Goal: Task Accomplishment & Management: Manage account settings

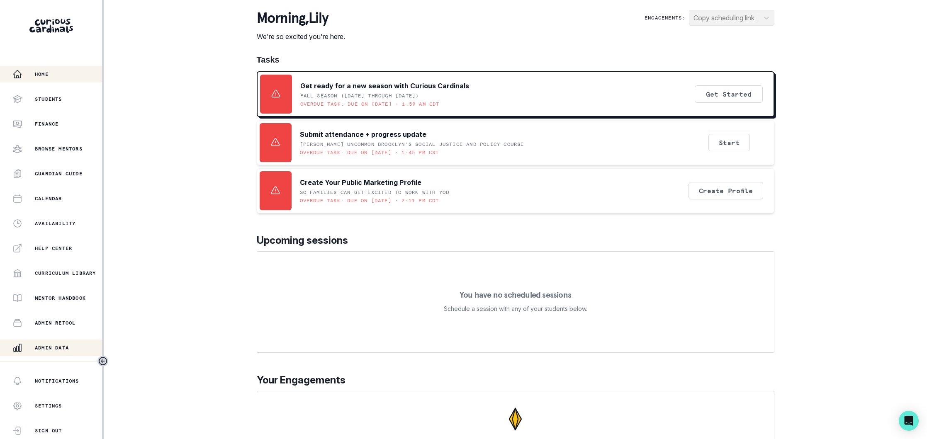
click at [69, 350] on p "Admin Data" at bounding box center [52, 348] width 34 height 7
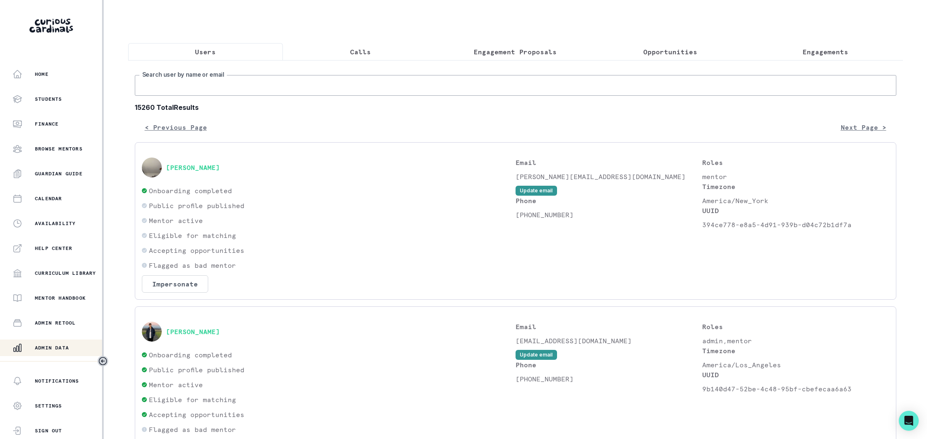
click at [246, 83] on input "Search user by name or email" at bounding box center [516, 85] width 762 height 21
type input "prati"
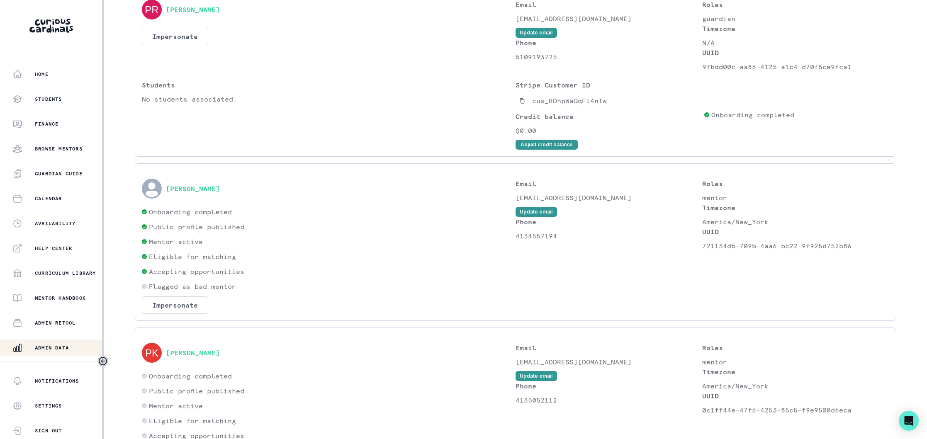
scroll to position [862, 0]
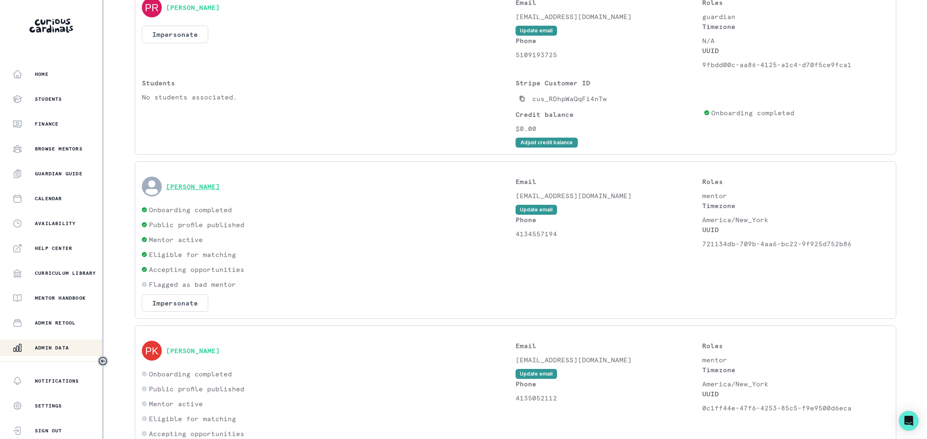
click at [191, 189] on button "[PERSON_NAME]" at bounding box center [193, 187] width 54 height 8
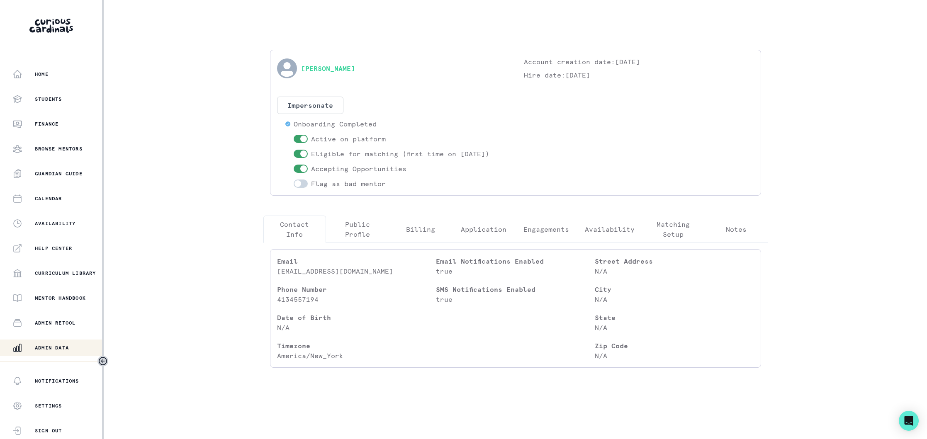
click at [544, 227] on p "Engagements" at bounding box center [547, 229] width 46 height 10
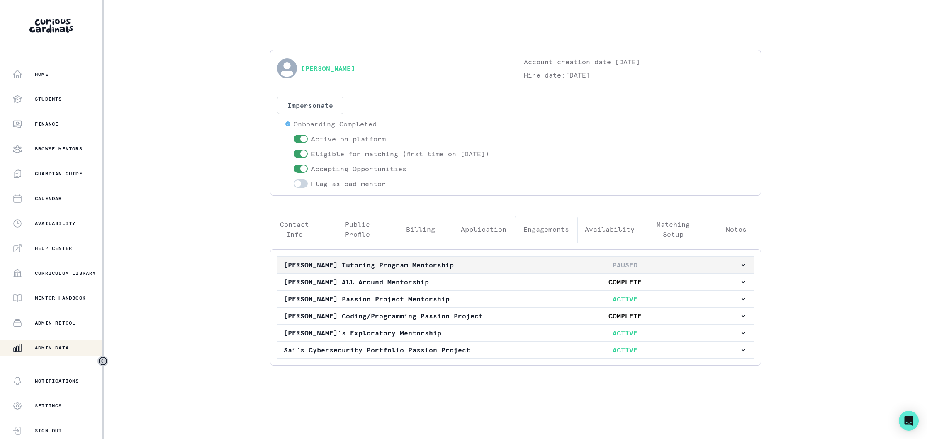
click at [489, 264] on p "[PERSON_NAME] Tutoring Program Mentorship" at bounding box center [398, 265] width 228 height 10
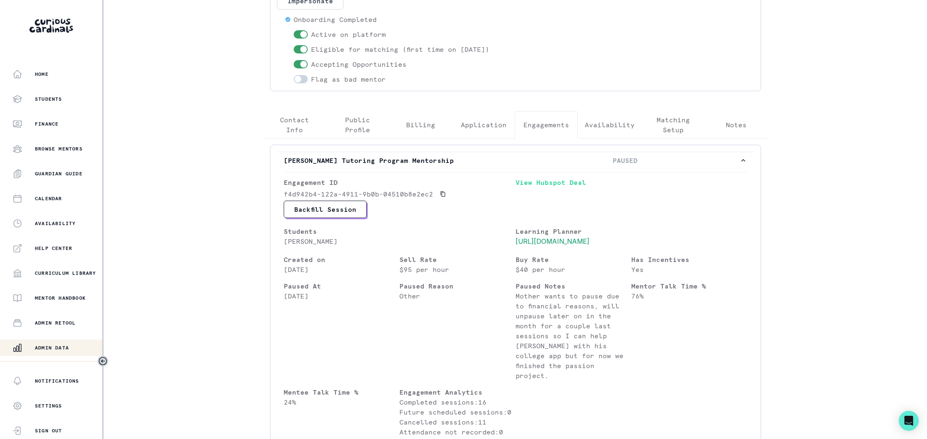
scroll to position [103, 0]
click at [463, 163] on p "[PERSON_NAME] Tutoring Program Mentorship" at bounding box center [398, 162] width 228 height 10
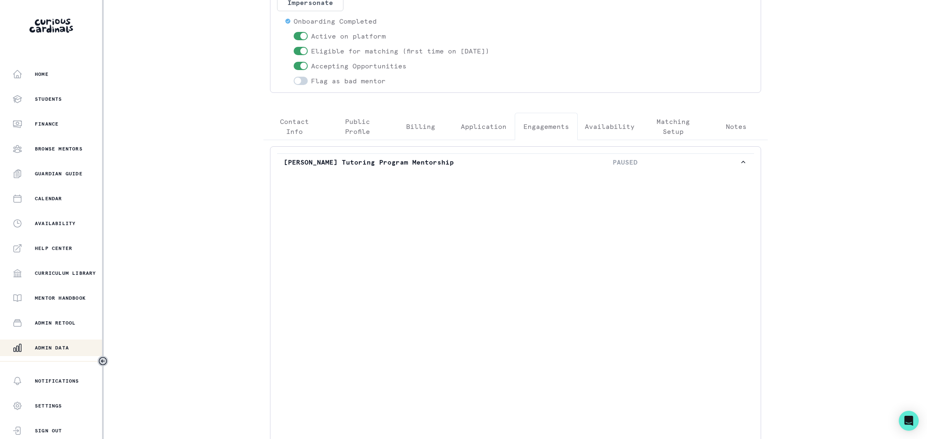
scroll to position [0, 0]
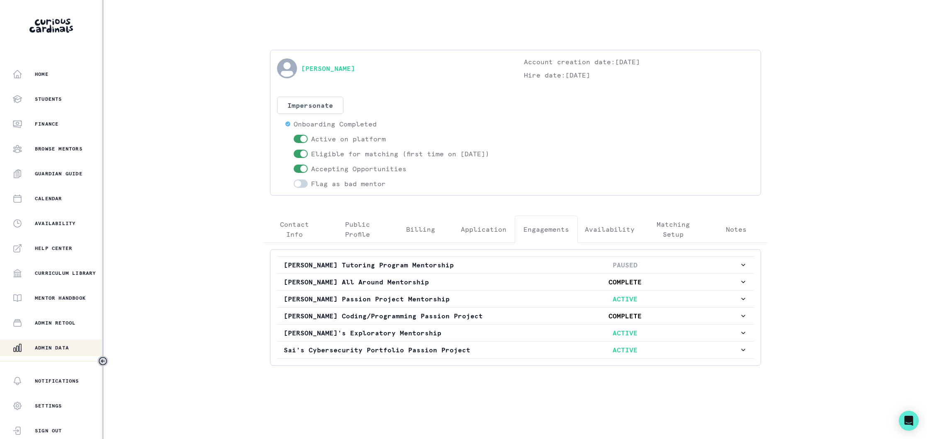
drag, startPoint x: 59, startPoint y: 346, endPoint x: 74, endPoint y: 334, distance: 19.3
click at [59, 346] on p "Admin Data" at bounding box center [52, 348] width 34 height 7
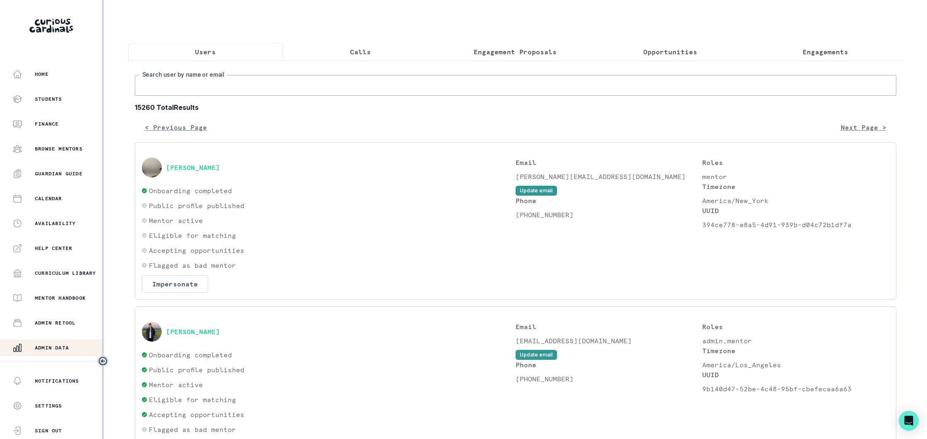
click at [228, 93] on input "Search user by name or email" at bounding box center [516, 85] width 762 height 21
type input "[PERSON_NAME] per"
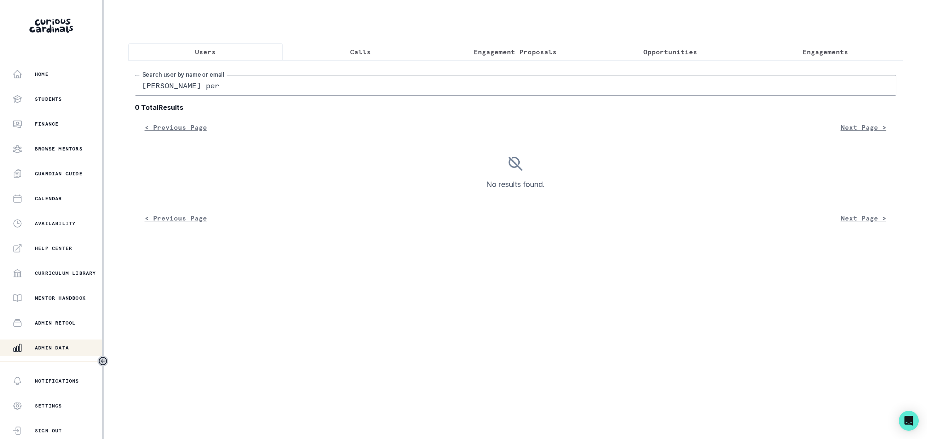
click at [220, 86] on input "[PERSON_NAME] per" at bounding box center [516, 85] width 762 height 21
type input "[PERSON_NAME]"
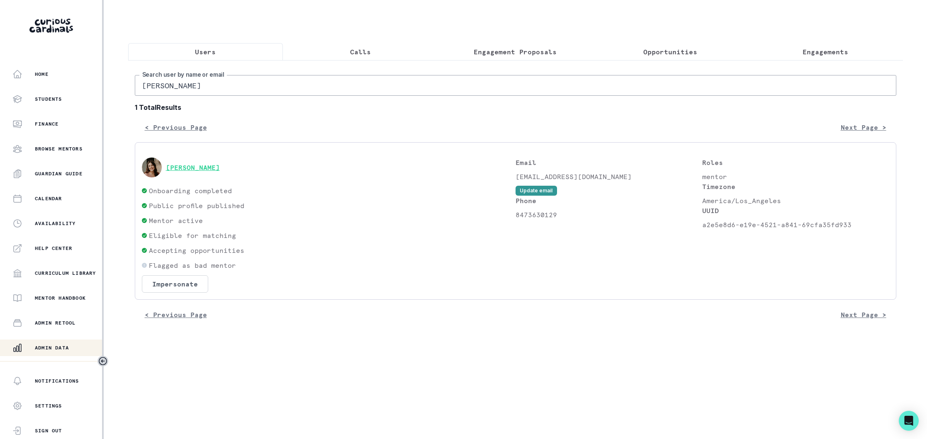
click at [198, 167] on button "[PERSON_NAME]" at bounding box center [193, 167] width 54 height 8
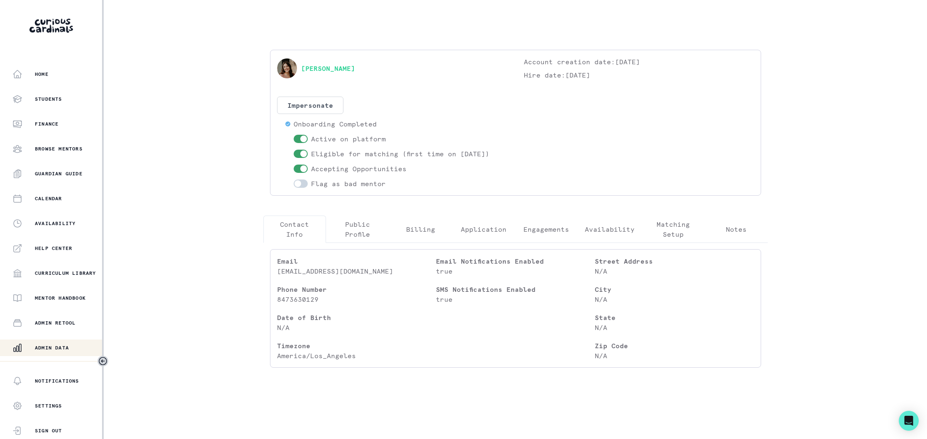
click at [552, 232] on p "Engagements" at bounding box center [547, 229] width 46 height 10
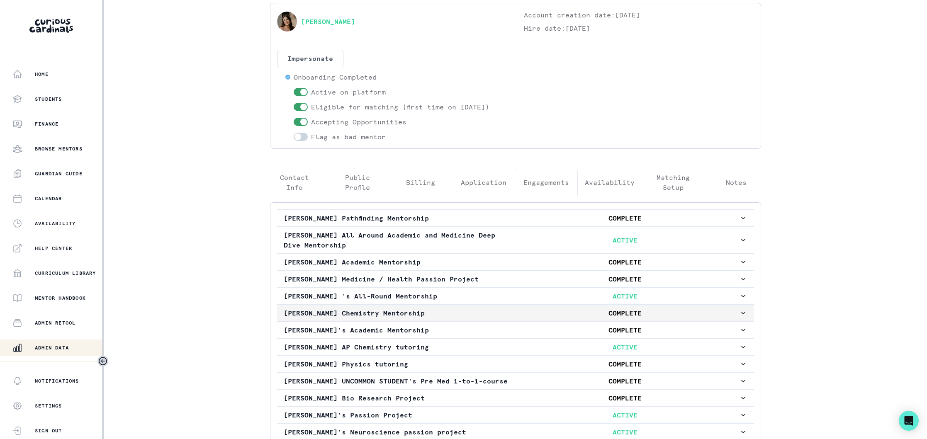
scroll to position [156, 0]
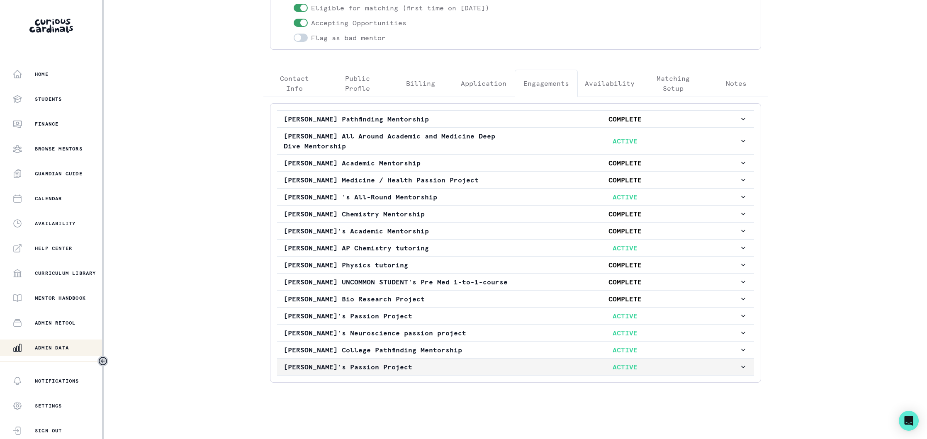
click at [462, 372] on p "[PERSON_NAME]'s Passion Project" at bounding box center [398, 367] width 228 height 10
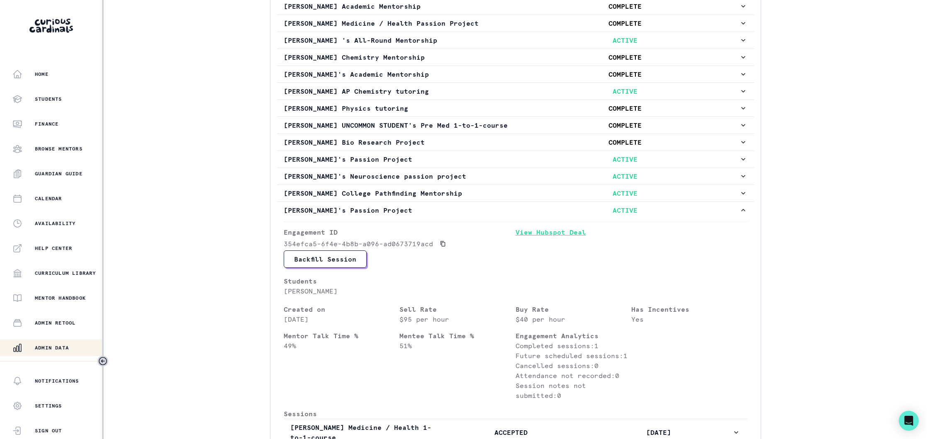
scroll to position [304, 0]
click at [541, 244] on link "View Hubspot Deal" at bounding box center [632, 237] width 232 height 23
drag, startPoint x: 62, startPoint y: 344, endPoint x: 77, endPoint y: 330, distance: 20.8
click at [62, 344] on div "Admin Data" at bounding box center [57, 348] width 90 height 10
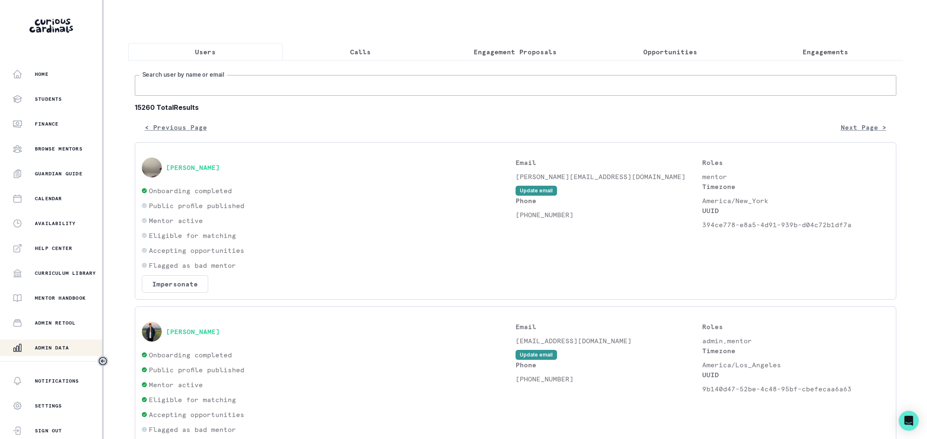
click at [239, 88] on input "Search user by name or email" at bounding box center [516, 85] width 762 height 21
type input "[PERSON_NAME]"
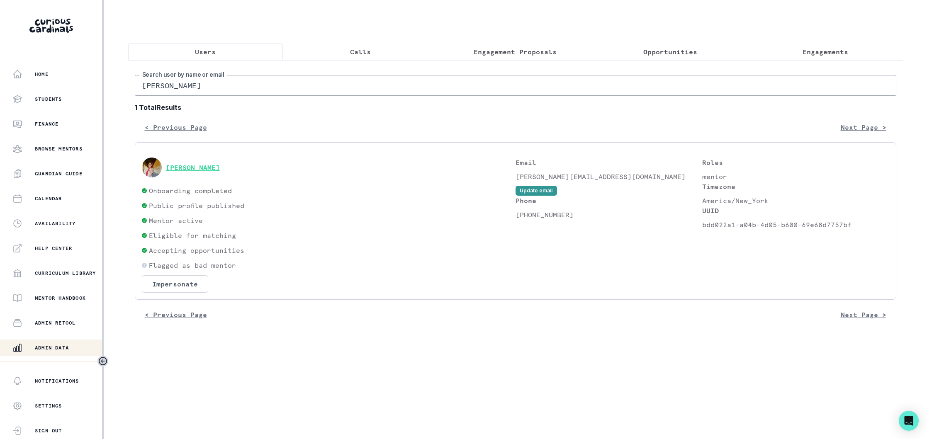
click at [205, 169] on button "[PERSON_NAME]" at bounding box center [193, 167] width 54 height 8
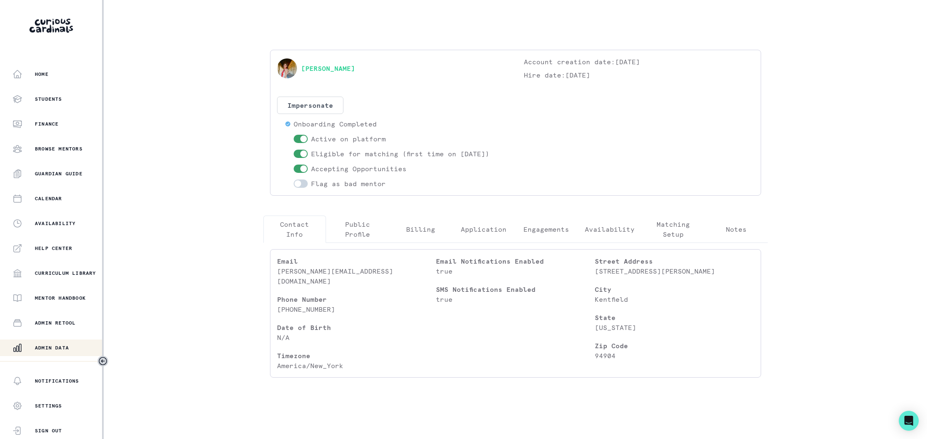
click at [550, 227] on p "Engagements" at bounding box center [547, 229] width 46 height 10
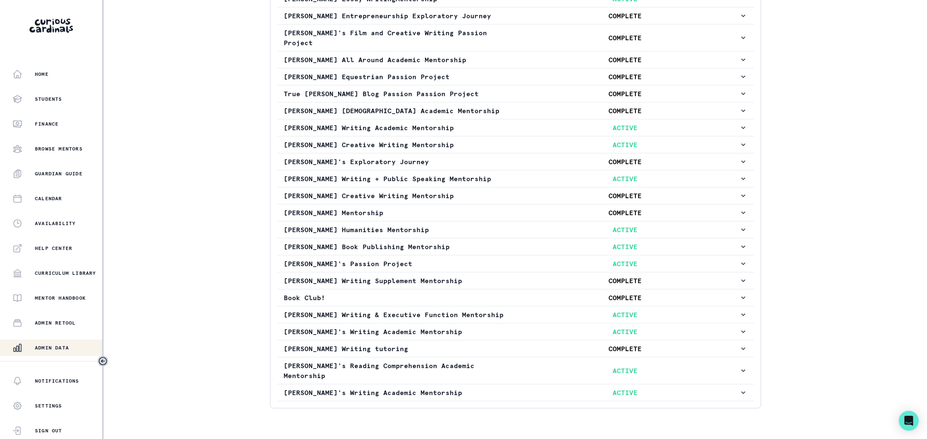
scroll to position [401, 0]
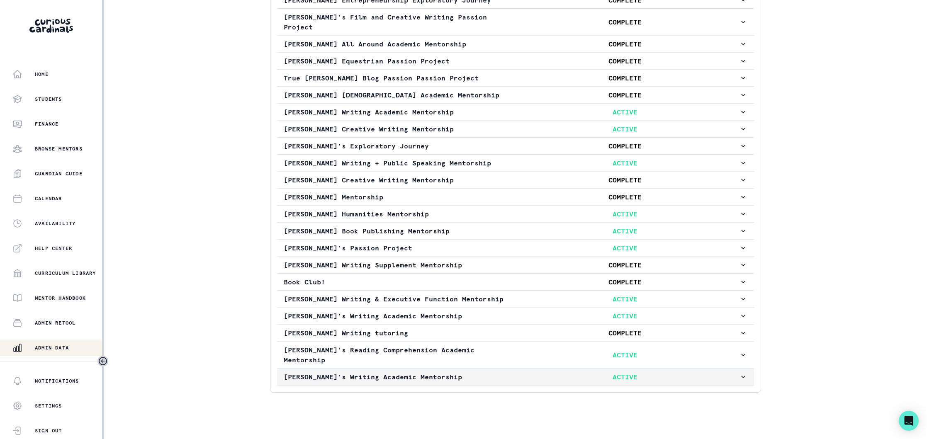
click at [500, 372] on p "[PERSON_NAME]'s Writing Academic Mentorship" at bounding box center [398, 377] width 228 height 10
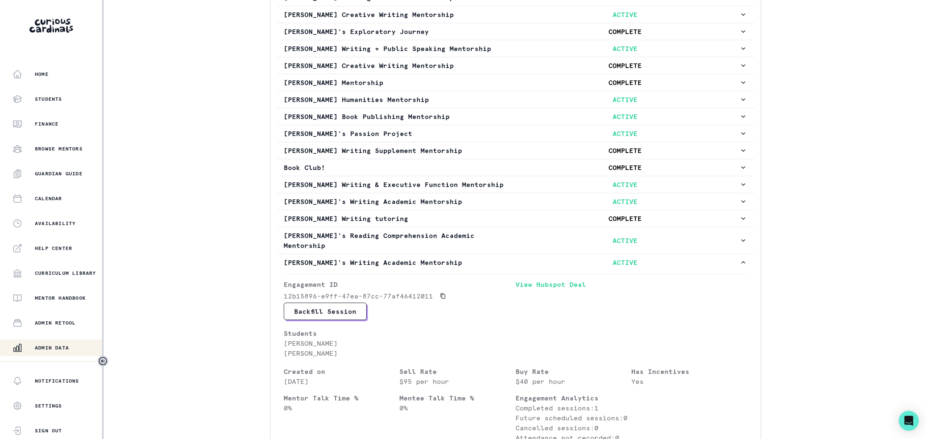
scroll to position [518, 0]
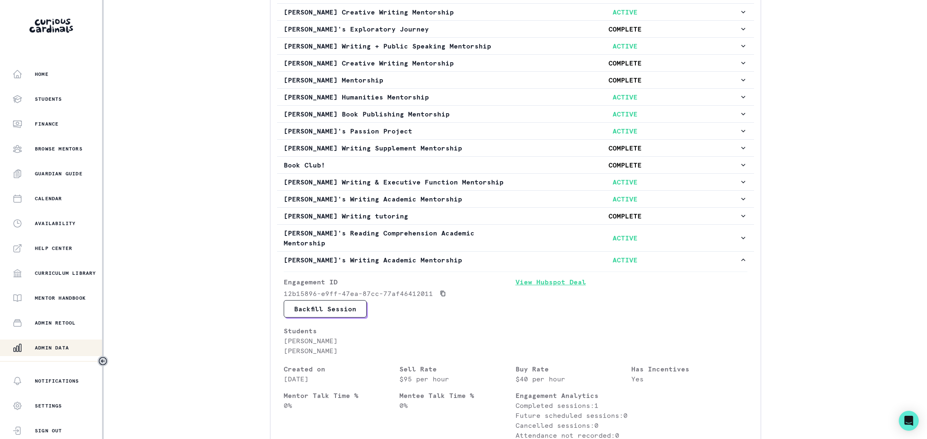
click at [532, 277] on link "View Hubspot Deal" at bounding box center [632, 288] width 232 height 23
drag, startPoint x: 51, startPoint y: 351, endPoint x: 66, endPoint y: 345, distance: 16.3
click at [52, 351] on div "Admin Data" at bounding box center [57, 348] width 90 height 10
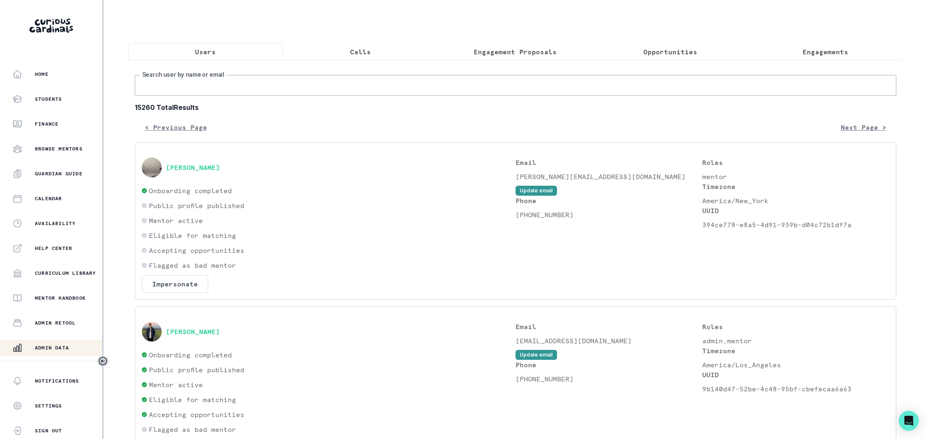
click at [280, 81] on input "Search user by name or email" at bounding box center [516, 85] width 762 height 21
type input "saudia ush"
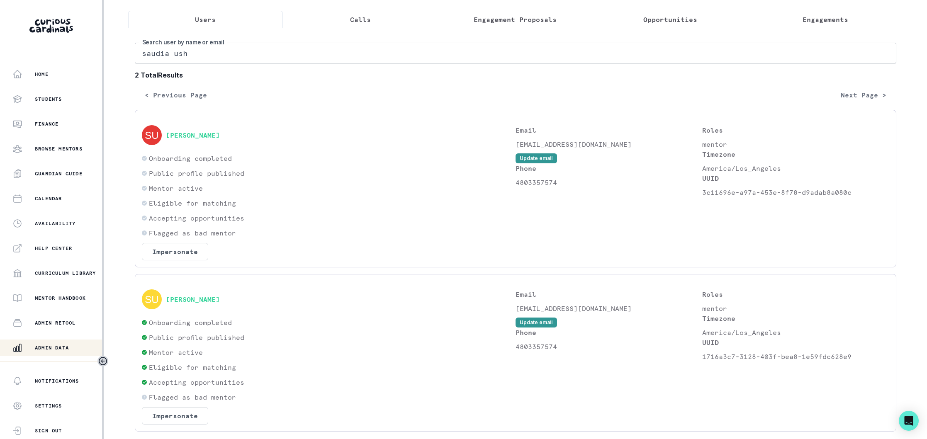
scroll to position [65, 0]
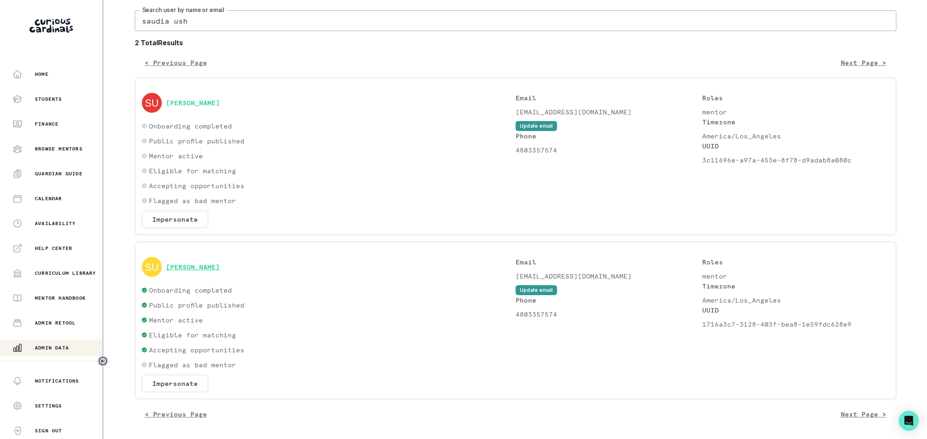
click at [201, 263] on button "[PERSON_NAME]" at bounding box center [193, 267] width 54 height 8
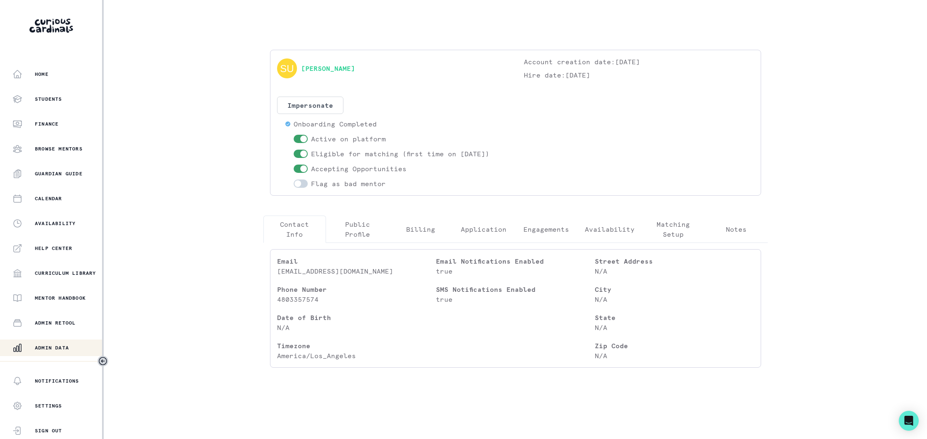
click at [554, 230] on p "Engagements" at bounding box center [547, 229] width 46 height 10
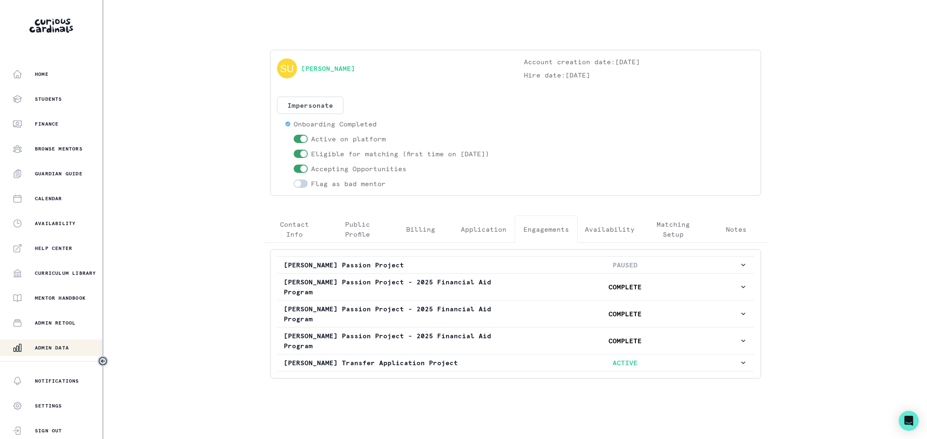
click at [665, 225] on p "Matching Setup" at bounding box center [673, 229] width 49 height 20
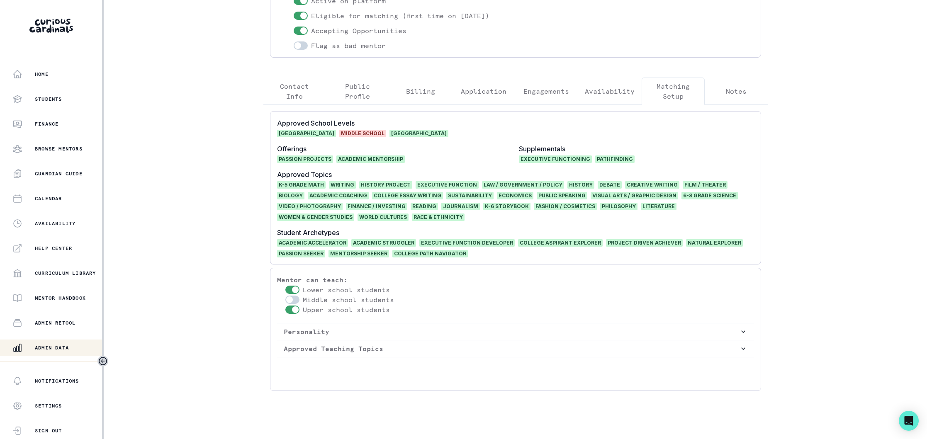
scroll to position [139, 0]
click at [61, 347] on p "Admin Data" at bounding box center [52, 348] width 34 height 7
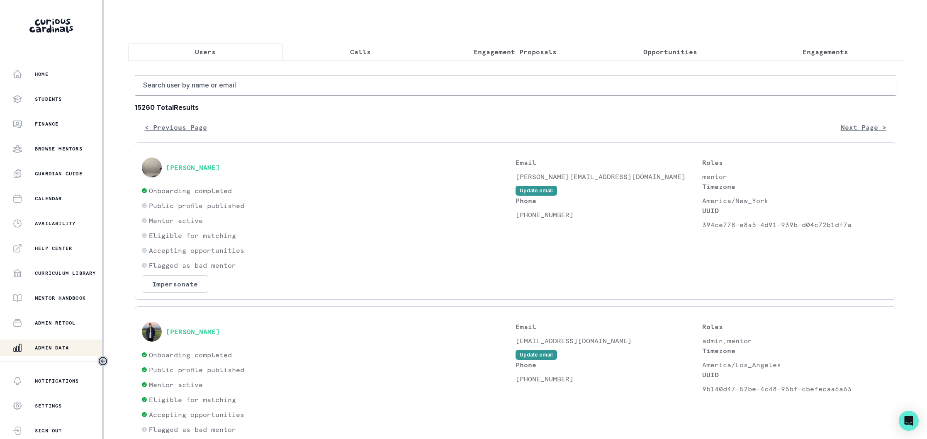
drag, startPoint x: 817, startPoint y: 52, endPoint x: 809, endPoint y: 54, distance: 8.1
click at [817, 52] on p "Engagements" at bounding box center [826, 52] width 46 height 10
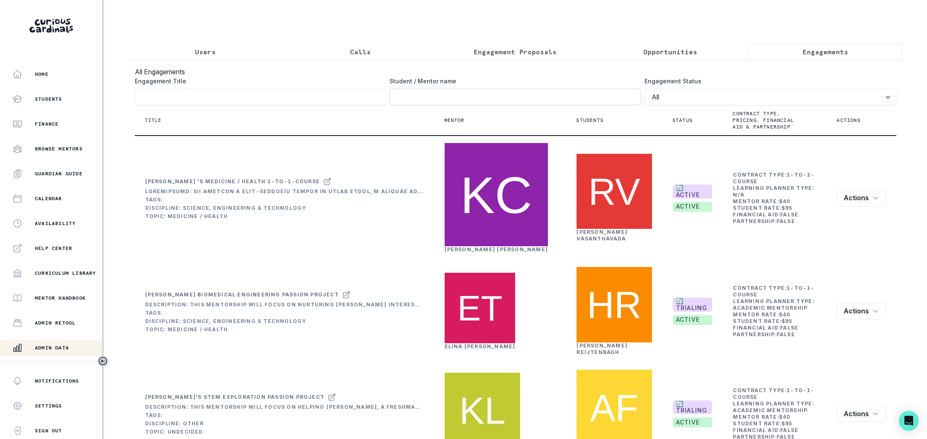
click at [428, 96] on input "Engagement Title" at bounding box center [516, 97] width 252 height 17
paste input "[PERSON_NAME]'s Medicine + Health Passion Project"
type input "[PERSON_NAME]'s Medicine + Health Passion Project"
click button "submit" at bounding box center [0, 0] width 0 height 0
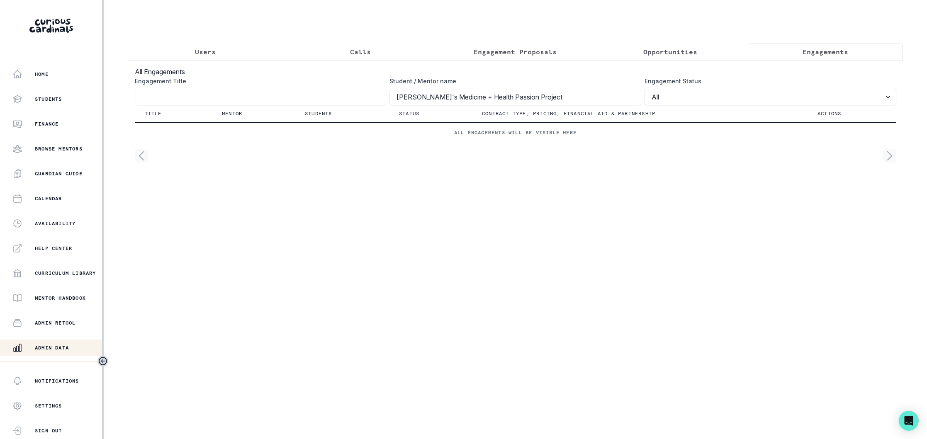
click at [813, 54] on p "Engagements" at bounding box center [826, 52] width 46 height 10
drag, startPoint x: 217, startPoint y: 56, endPoint x: 235, endPoint y: 54, distance: 18.3
click at [217, 56] on button "Users" at bounding box center [205, 51] width 155 height 17
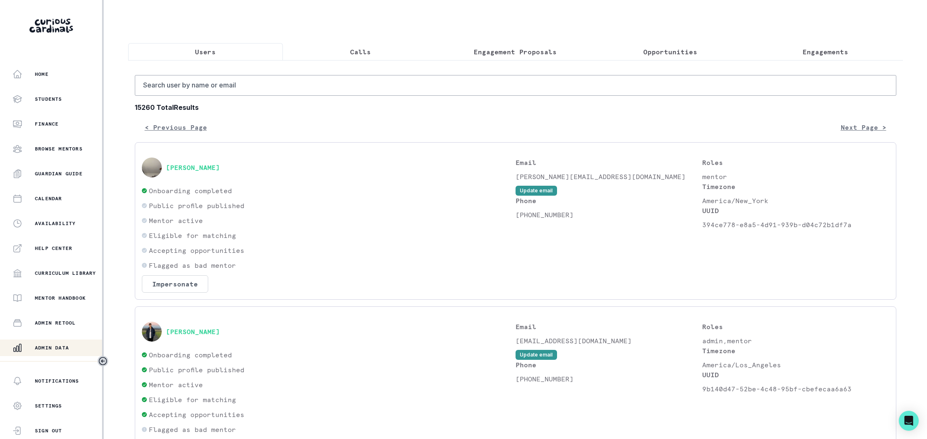
click at [824, 54] on p "Engagements" at bounding box center [826, 52] width 46 height 10
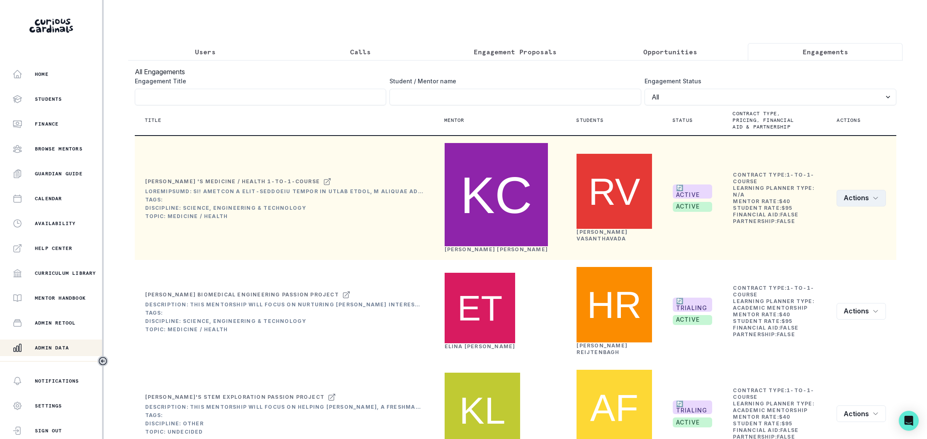
click at [873, 195] on icon "row menu" at bounding box center [876, 198] width 7 height 7
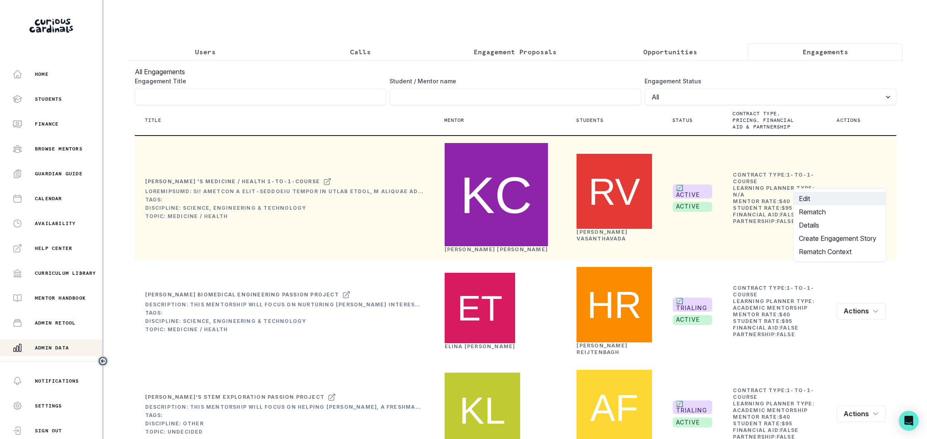
click at [817, 198] on button "Edit" at bounding box center [840, 198] width 92 height 13
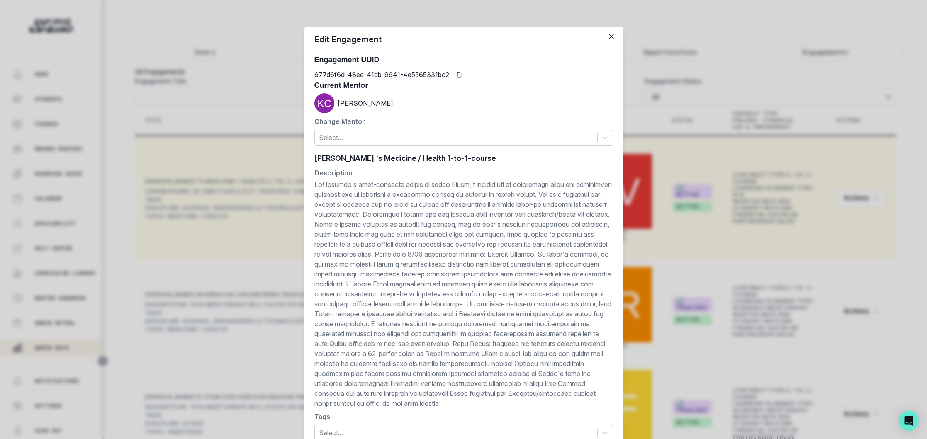
click at [391, 161] on div "[PERSON_NAME] 's Medicine / Health 1-to-1-course [PERSON_NAME] 's Medicine / He…" at bounding box center [464, 158] width 299 height 12
paste input "'s Medicine + Health Passion Project"
type input "[PERSON_NAME]'s Medicine + Health Passion Project"
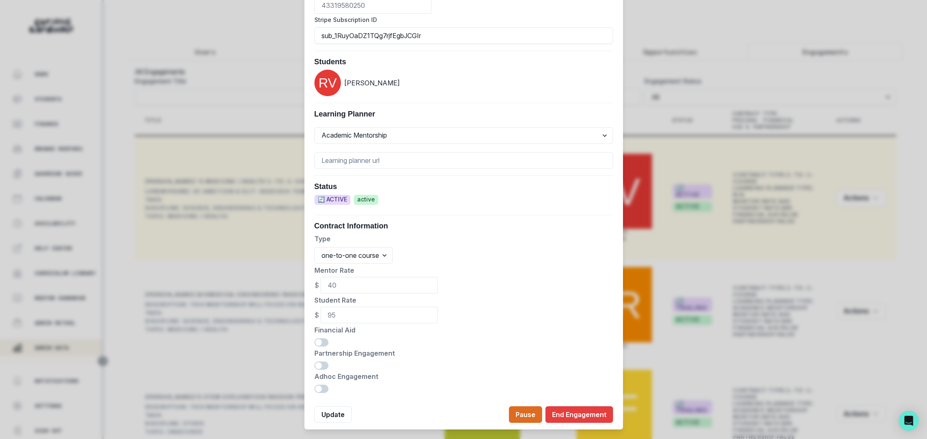
scroll to position [484, 0]
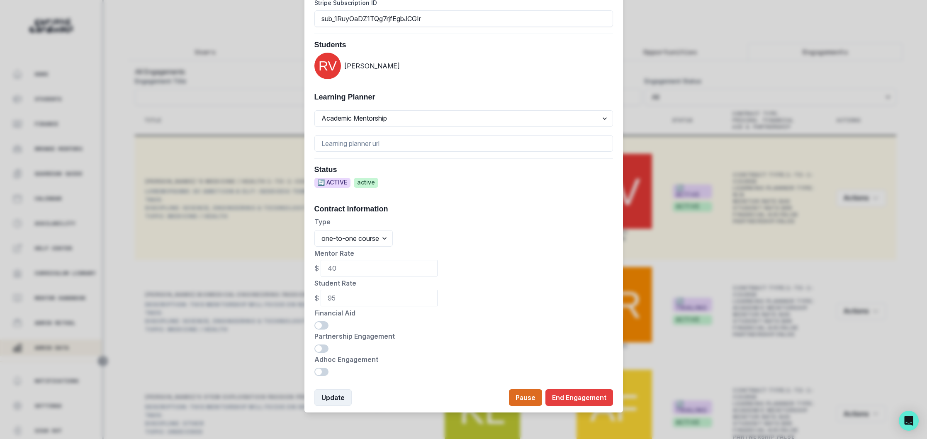
click at [329, 400] on button "Update" at bounding box center [333, 398] width 37 height 17
